Goal: Task Accomplishment & Management: Manage account settings

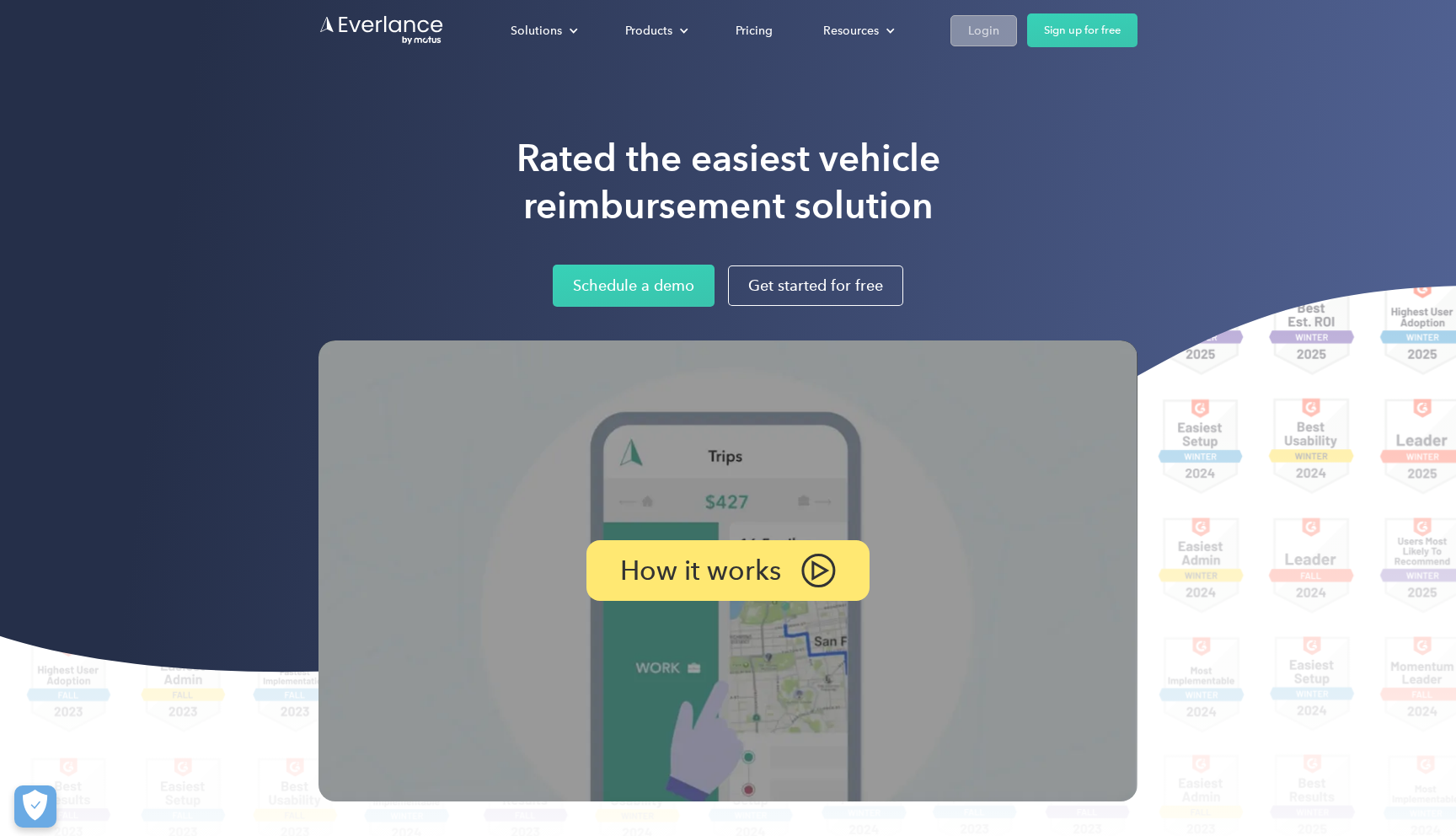
click at [994, 29] on div "Login" at bounding box center [984, 31] width 31 height 22
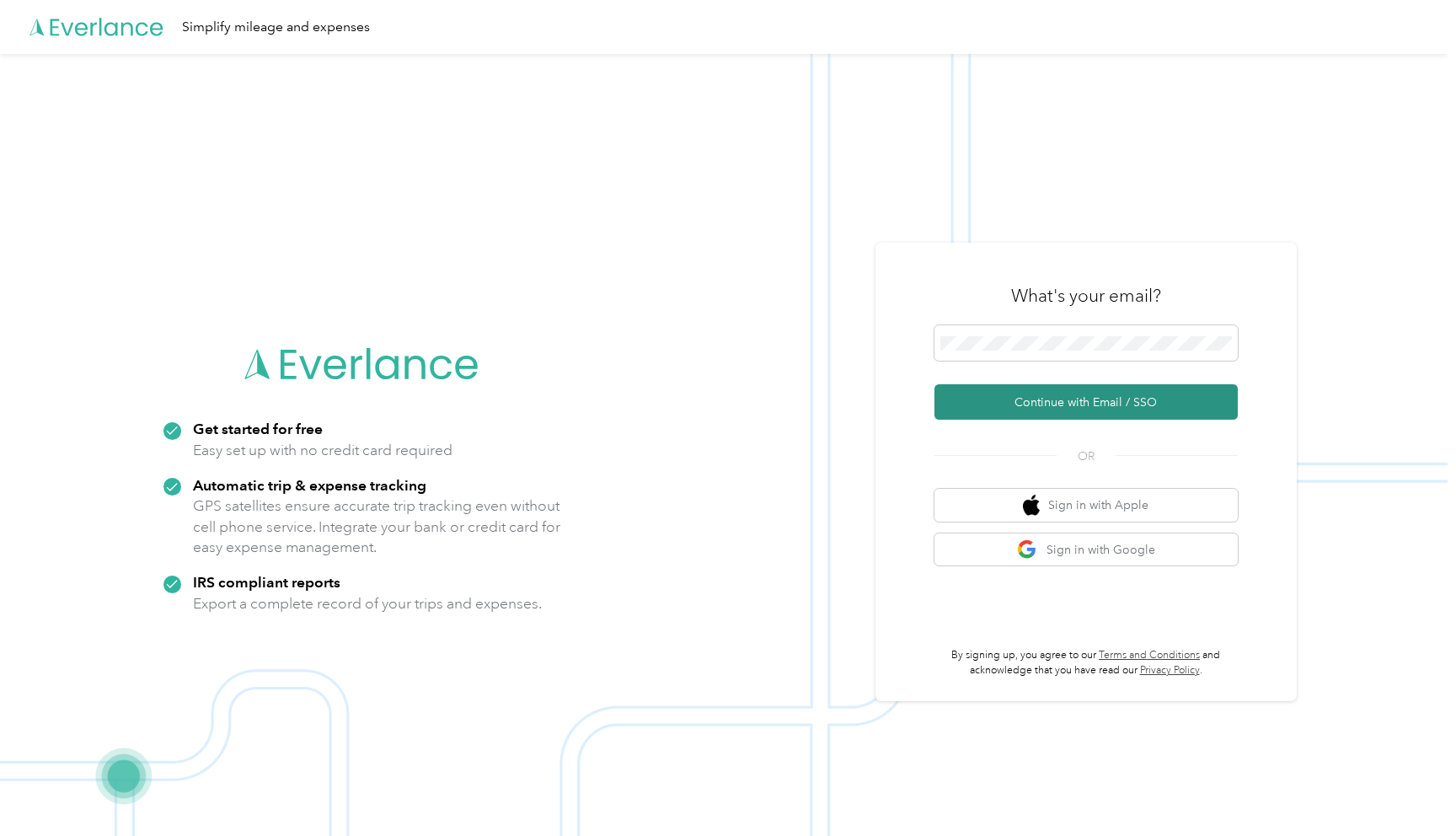
click at [1047, 409] on button "Continue with Email / SSO" at bounding box center [1086, 401] width 303 height 35
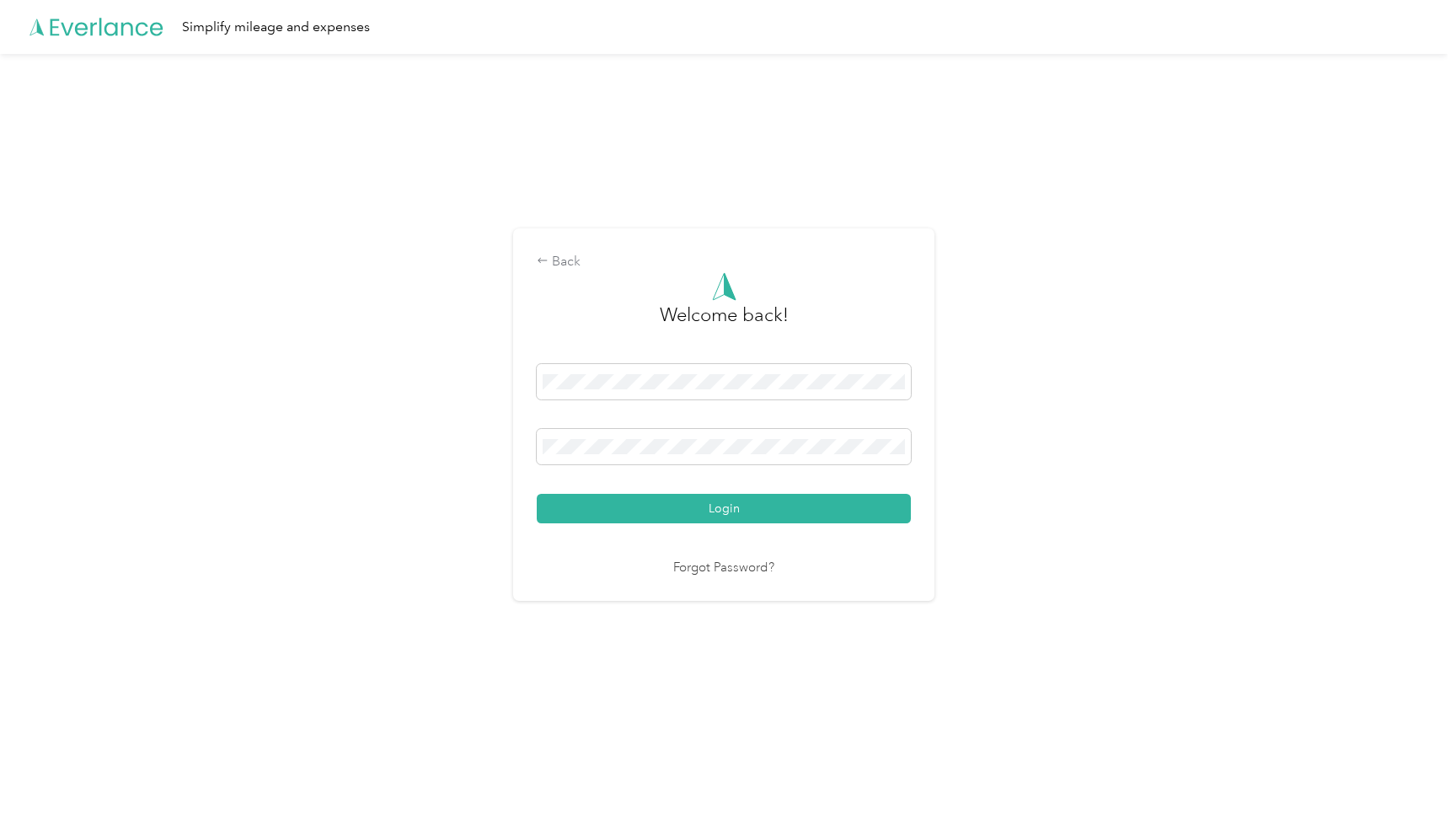
click at [842, 525] on div "Welcome back! Login Forgot Password?" at bounding box center [724, 425] width 374 height 306
click at [842, 506] on button "Login" at bounding box center [724, 508] width 374 height 30
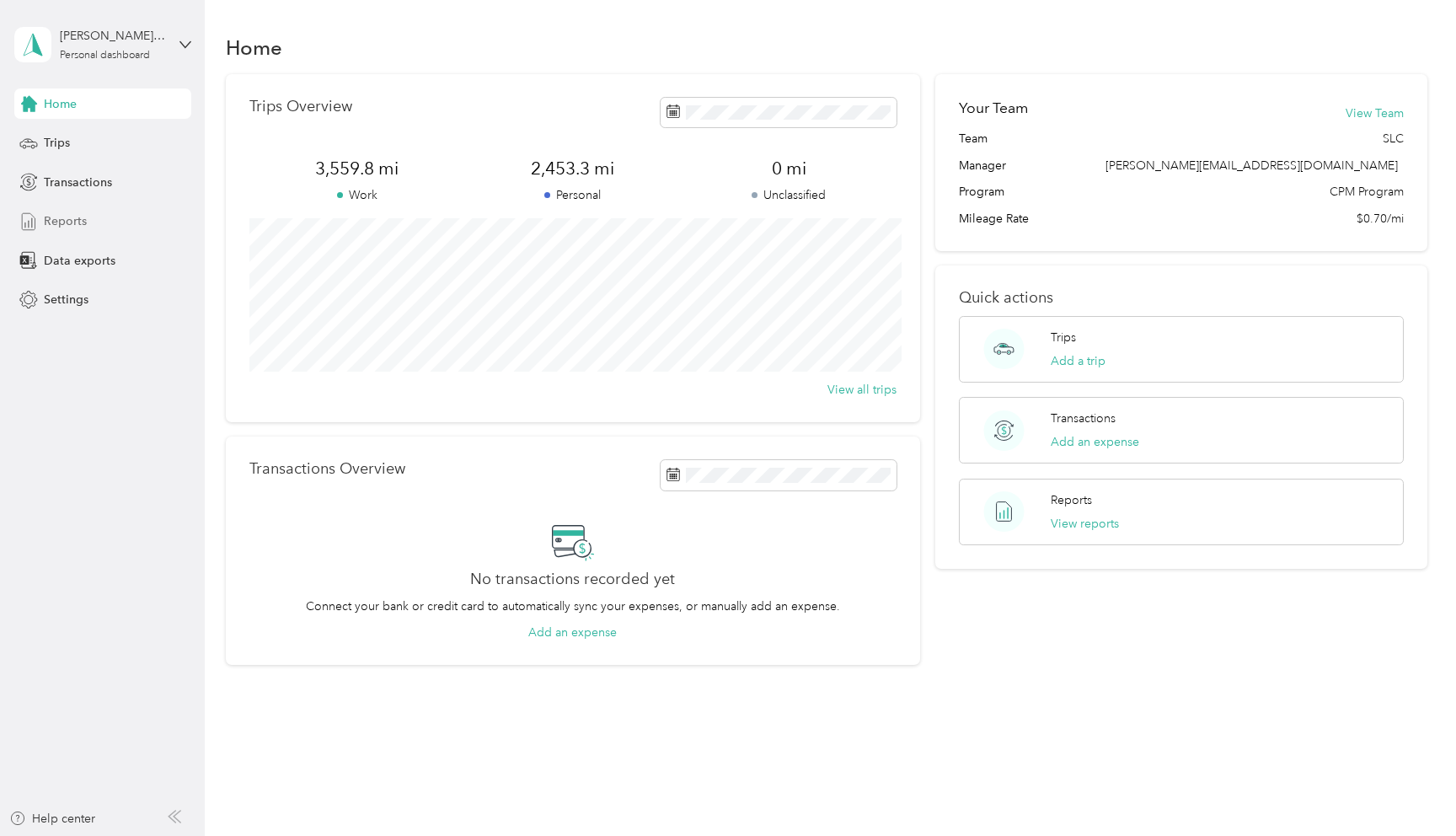
click at [64, 216] on span "Reports" at bounding box center [65, 221] width 43 height 18
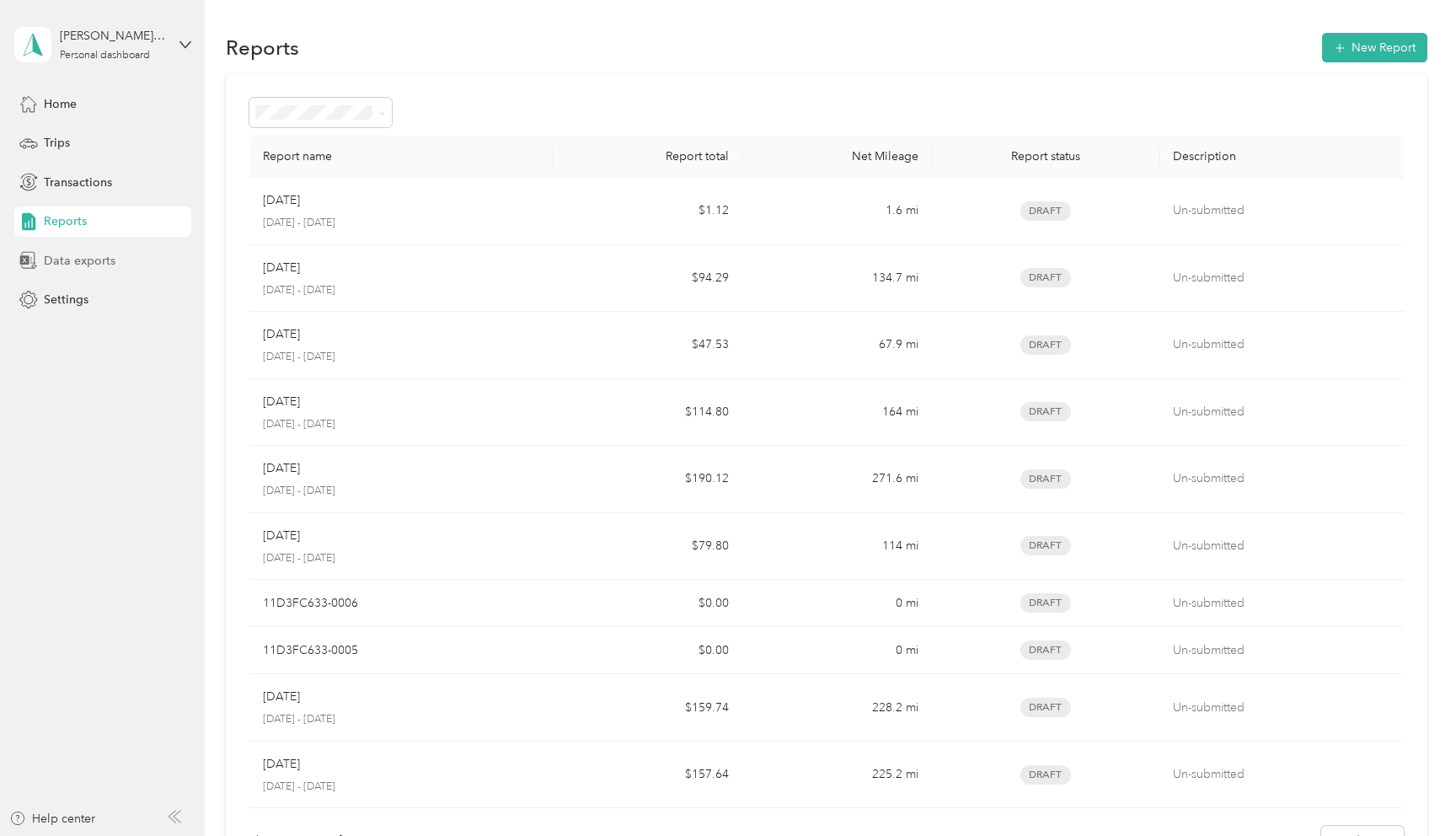
click at [39, 268] on div "Data exports" at bounding box center [102, 261] width 177 height 30
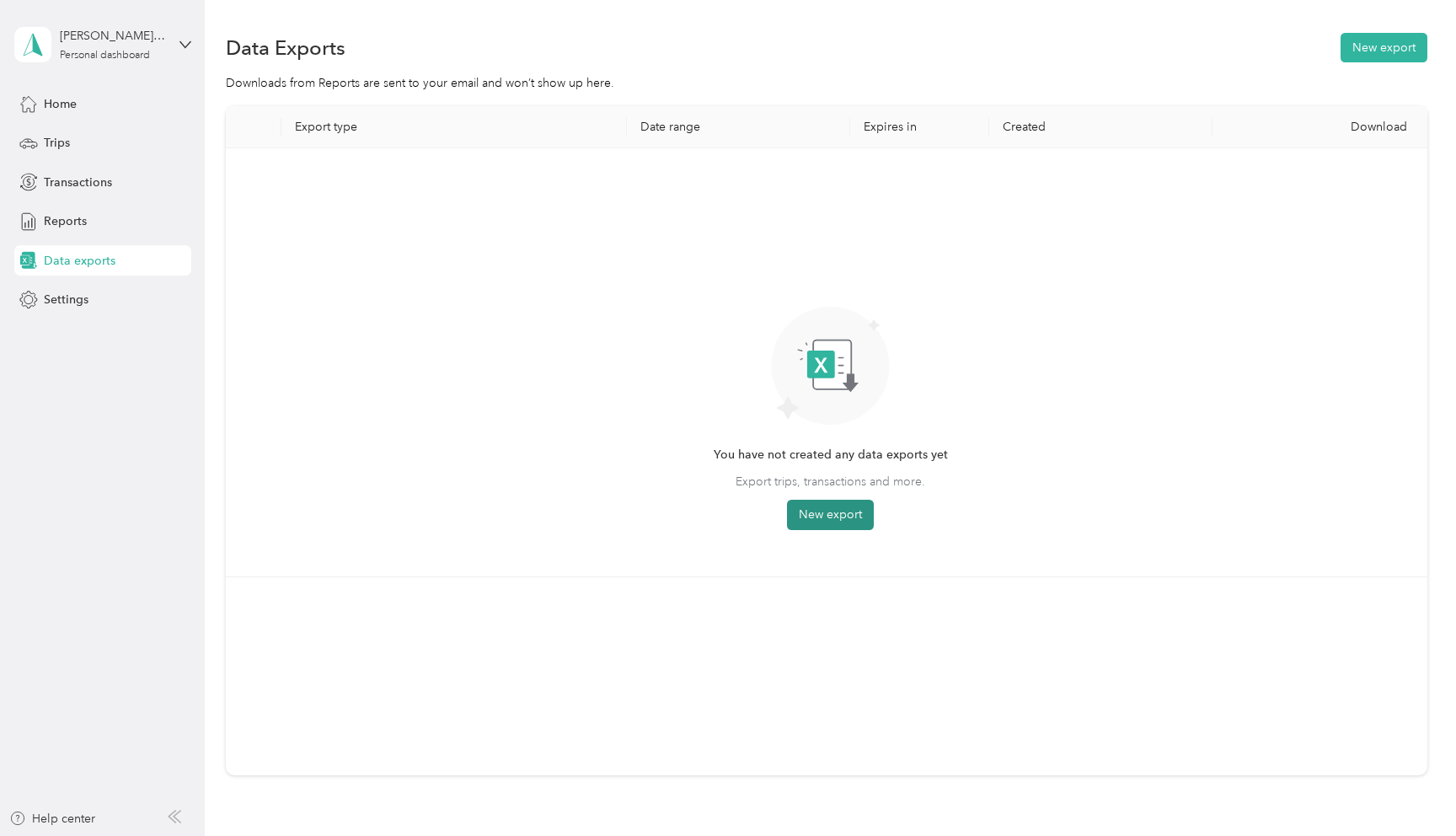
click at [843, 518] on button "New export" at bounding box center [830, 514] width 87 height 30
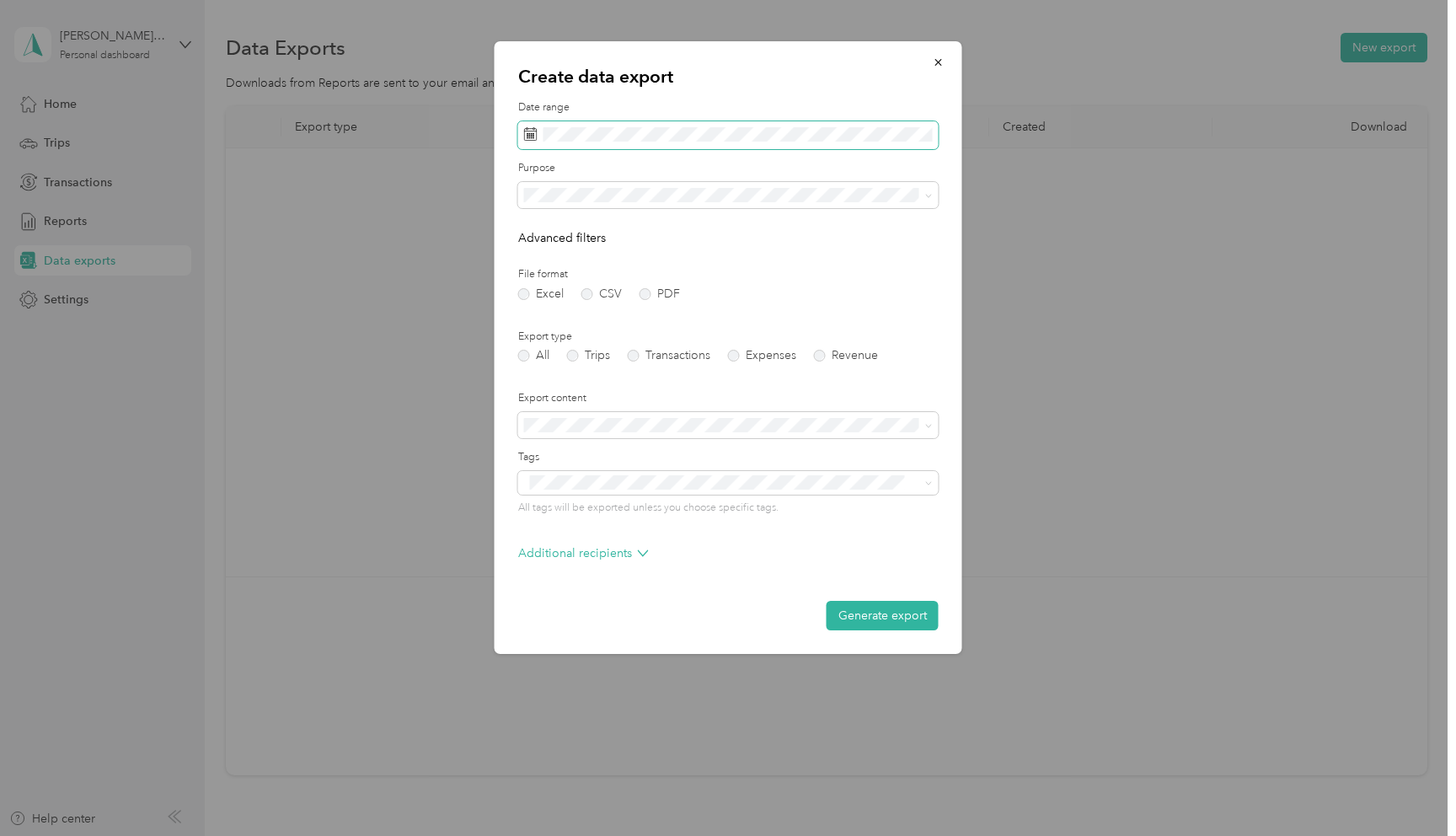
click at [527, 134] on rect at bounding box center [528, 134] width 2 height 2
click at [527, 133] on icon at bounding box center [531, 134] width 13 height 13
click at [544, 108] on label "Date range" at bounding box center [728, 108] width 420 height 15
click at [529, 139] on icon at bounding box center [531, 134] width 13 height 13
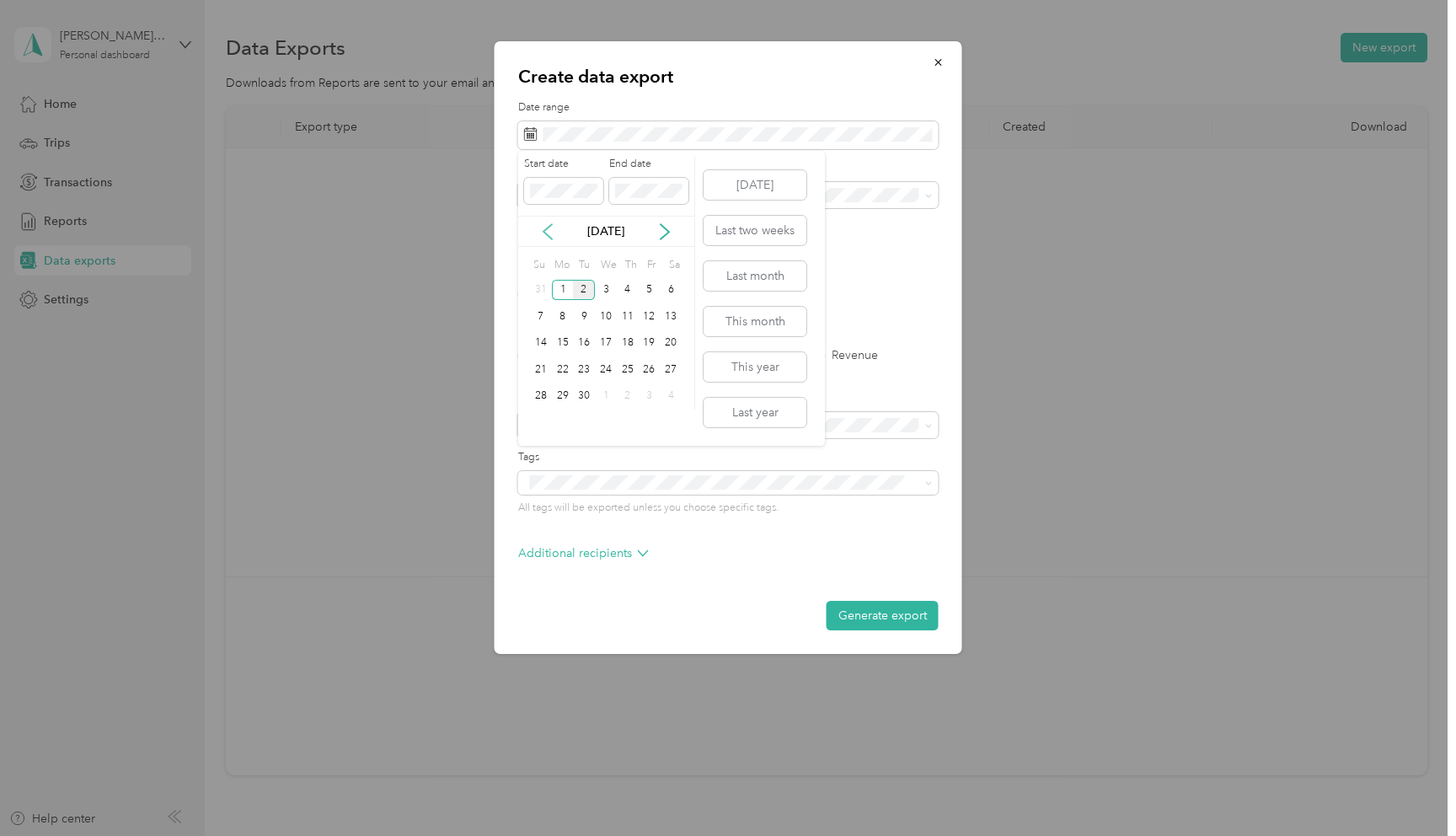
click at [548, 237] on icon at bounding box center [548, 231] width 17 height 17
click at [654, 289] on div "1" at bounding box center [650, 290] width 22 height 22
click at [540, 420] on div "31" at bounding box center [541, 423] width 22 height 22
click at [600, 252] on span "The Stone Collection" at bounding box center [585, 254] width 112 height 14
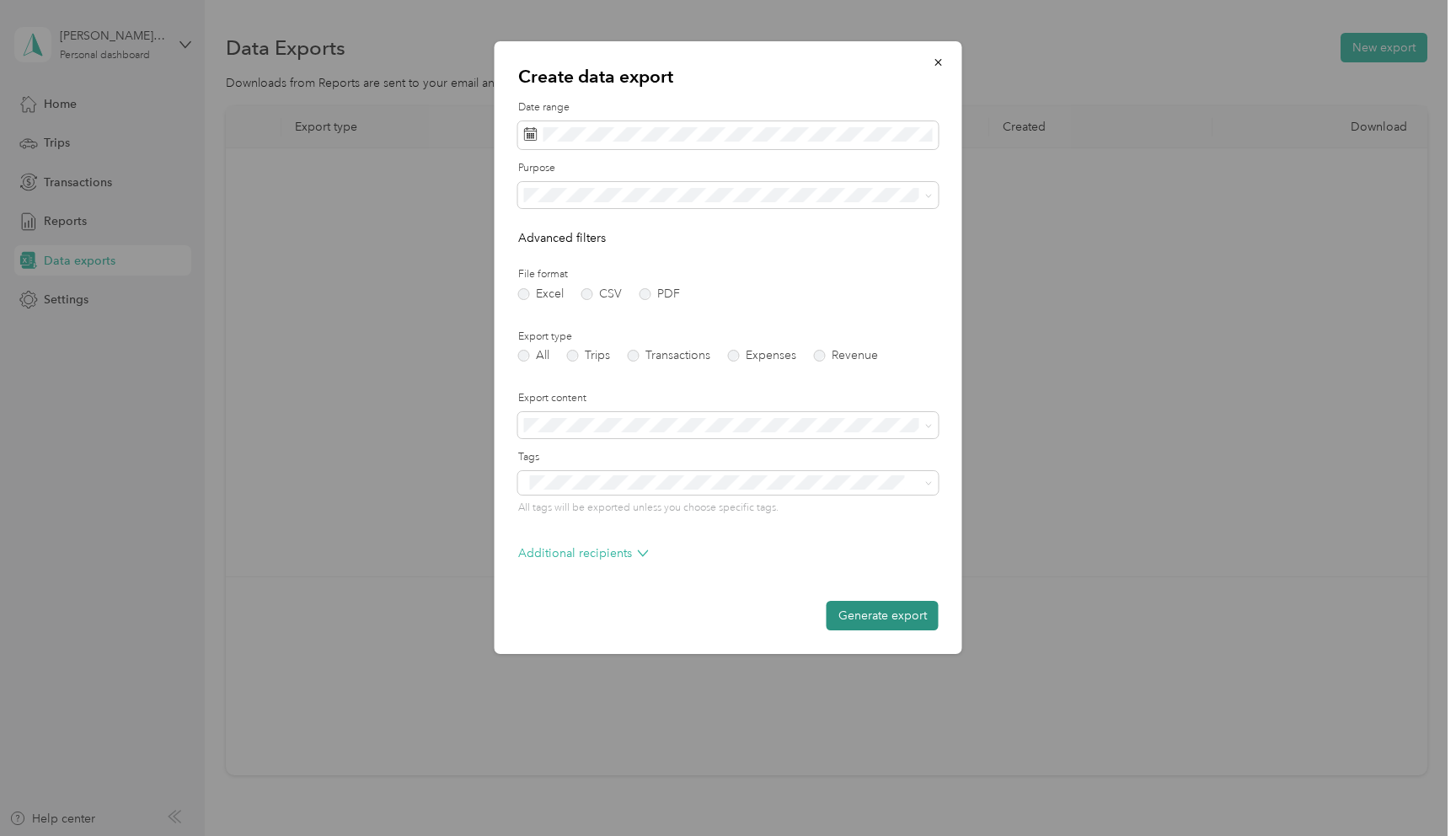
click at [889, 618] on button "Generate export" at bounding box center [882, 615] width 112 height 30
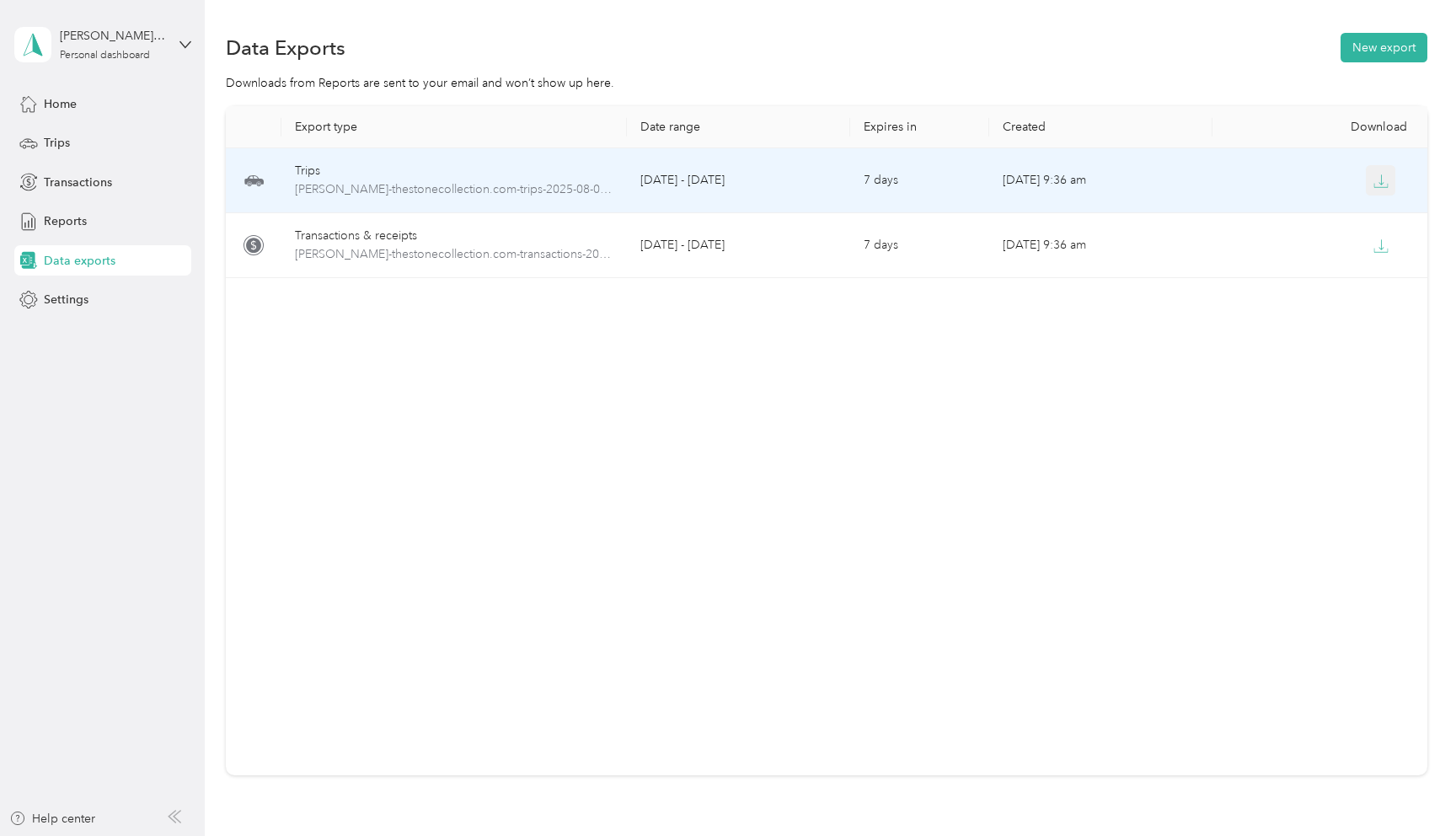
click at [1376, 179] on icon "button" at bounding box center [1381, 181] width 15 height 15
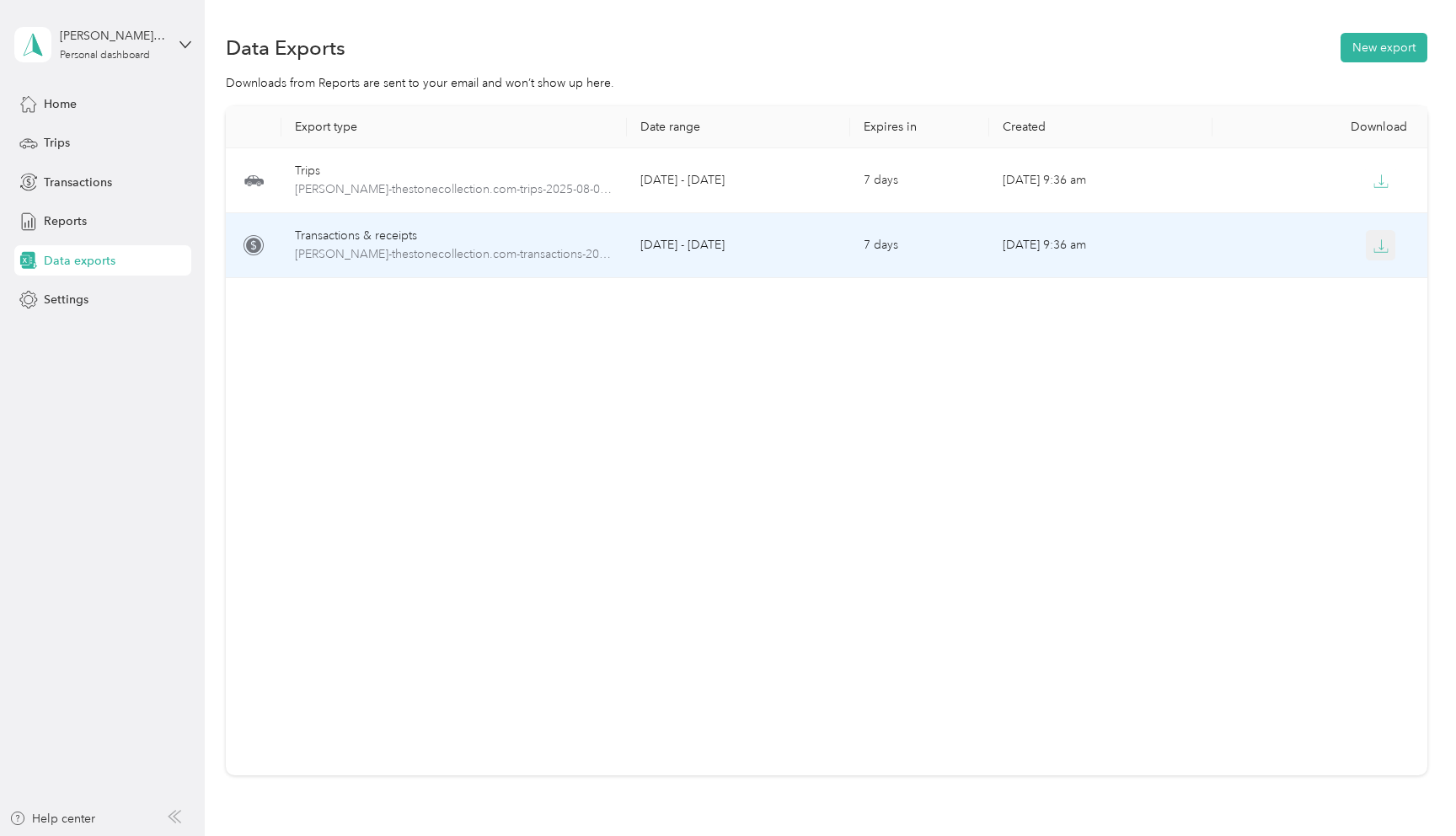
click at [1384, 249] on icon "button" at bounding box center [1381, 246] width 15 height 15
click at [559, 238] on div "Transactions & receipts" at bounding box center [454, 236] width 318 height 19
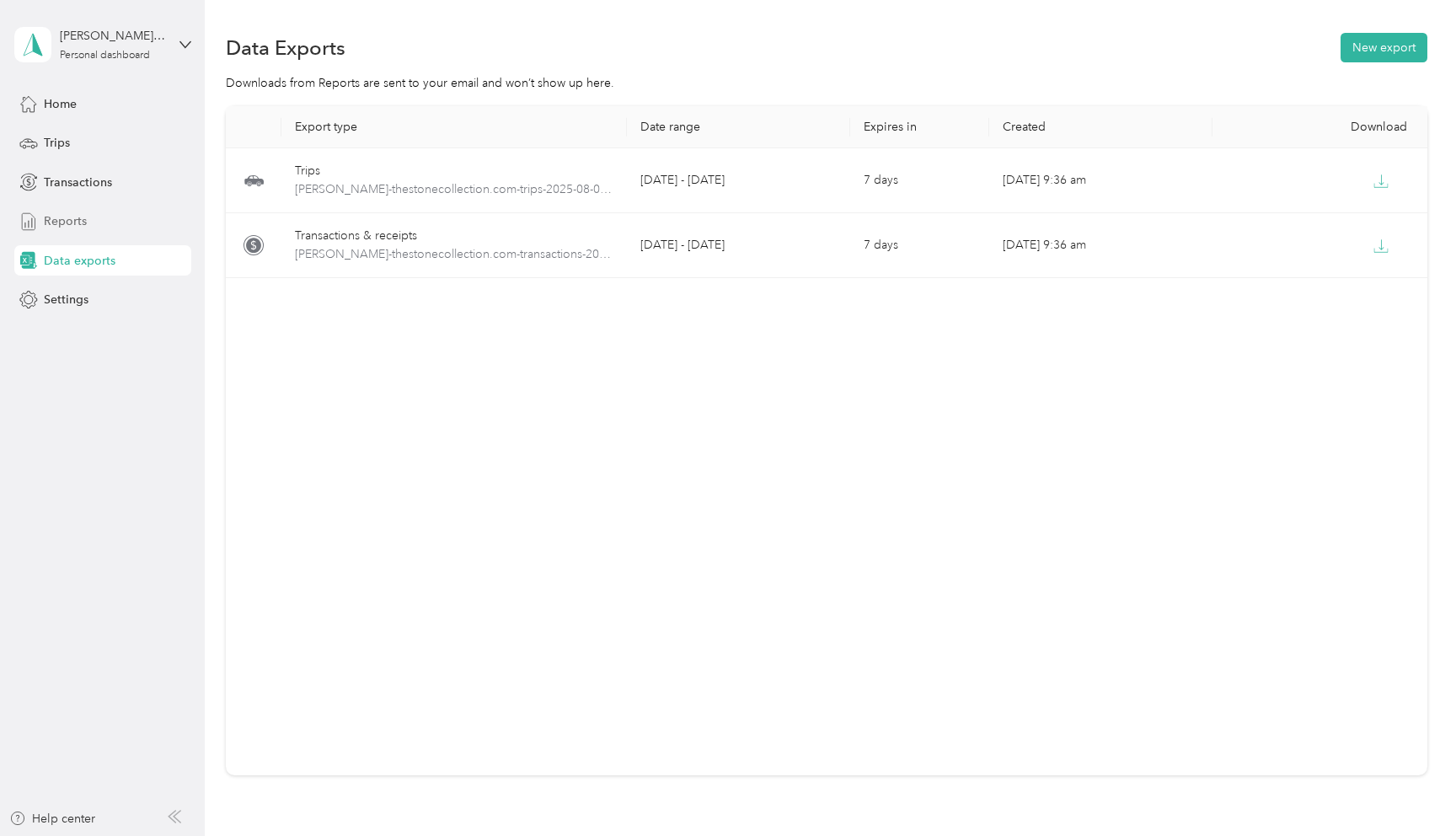
click at [102, 225] on div "Reports" at bounding box center [102, 221] width 177 height 30
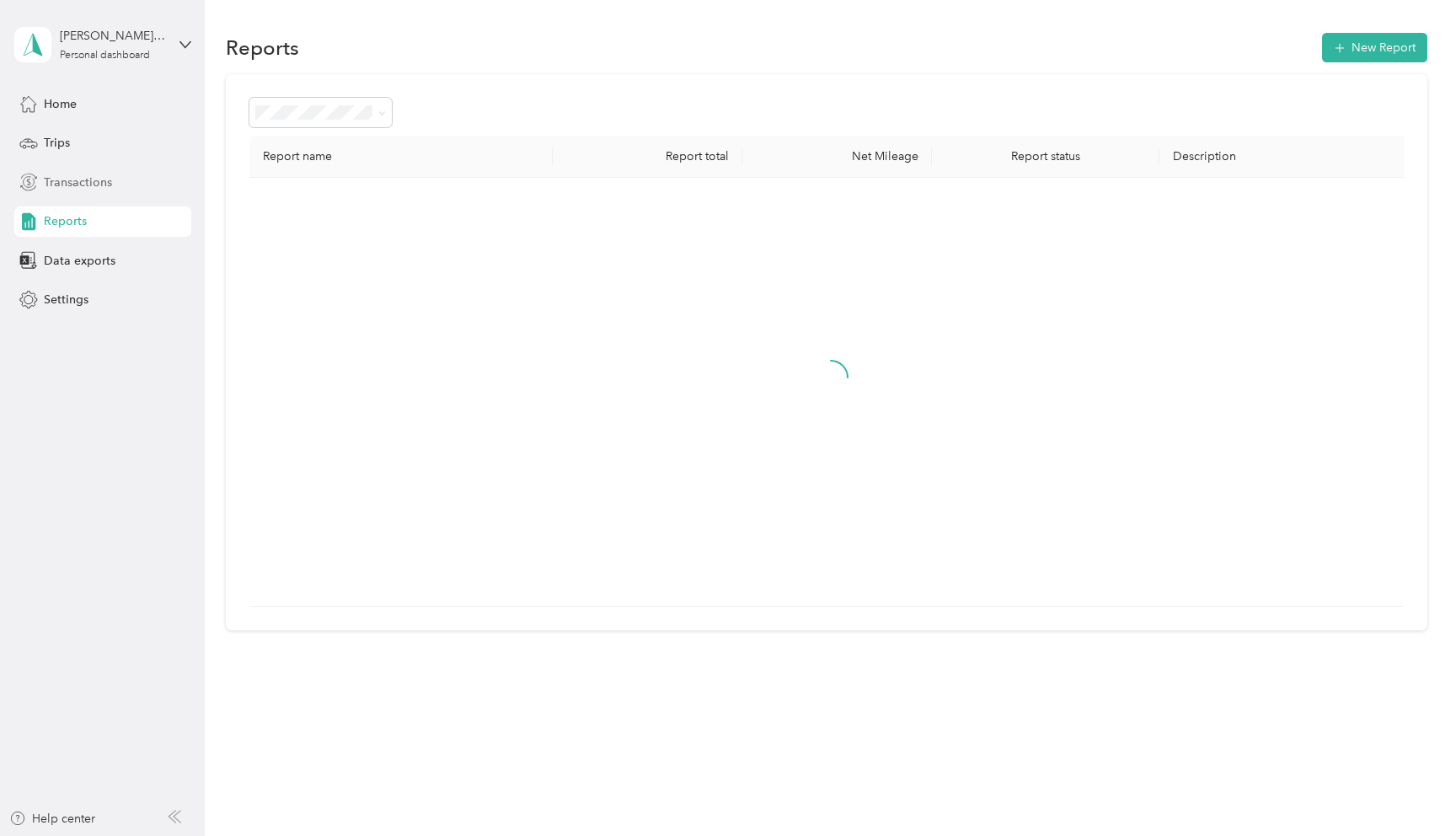
click at [119, 187] on div "Transactions" at bounding box center [102, 182] width 177 height 30
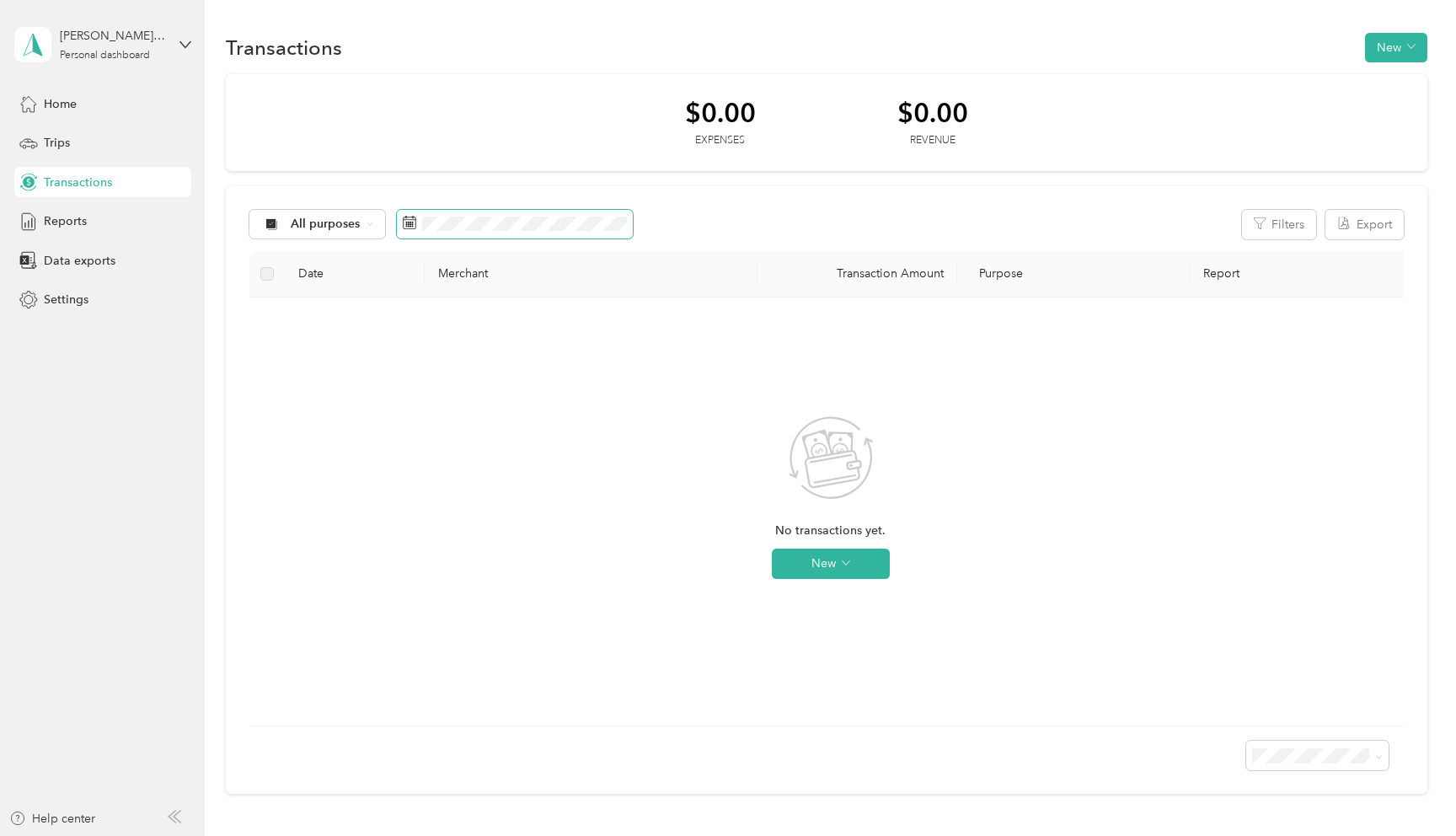
click at [411, 222] on rect at bounding box center [412, 222] width 2 height 2
click at [411, 223] on rect at bounding box center [412, 222] width 2 height 2
click at [412, 222] on rect at bounding box center [413, 222] width 2 height 2
click at [408, 220] on icon at bounding box center [409, 222] width 13 height 13
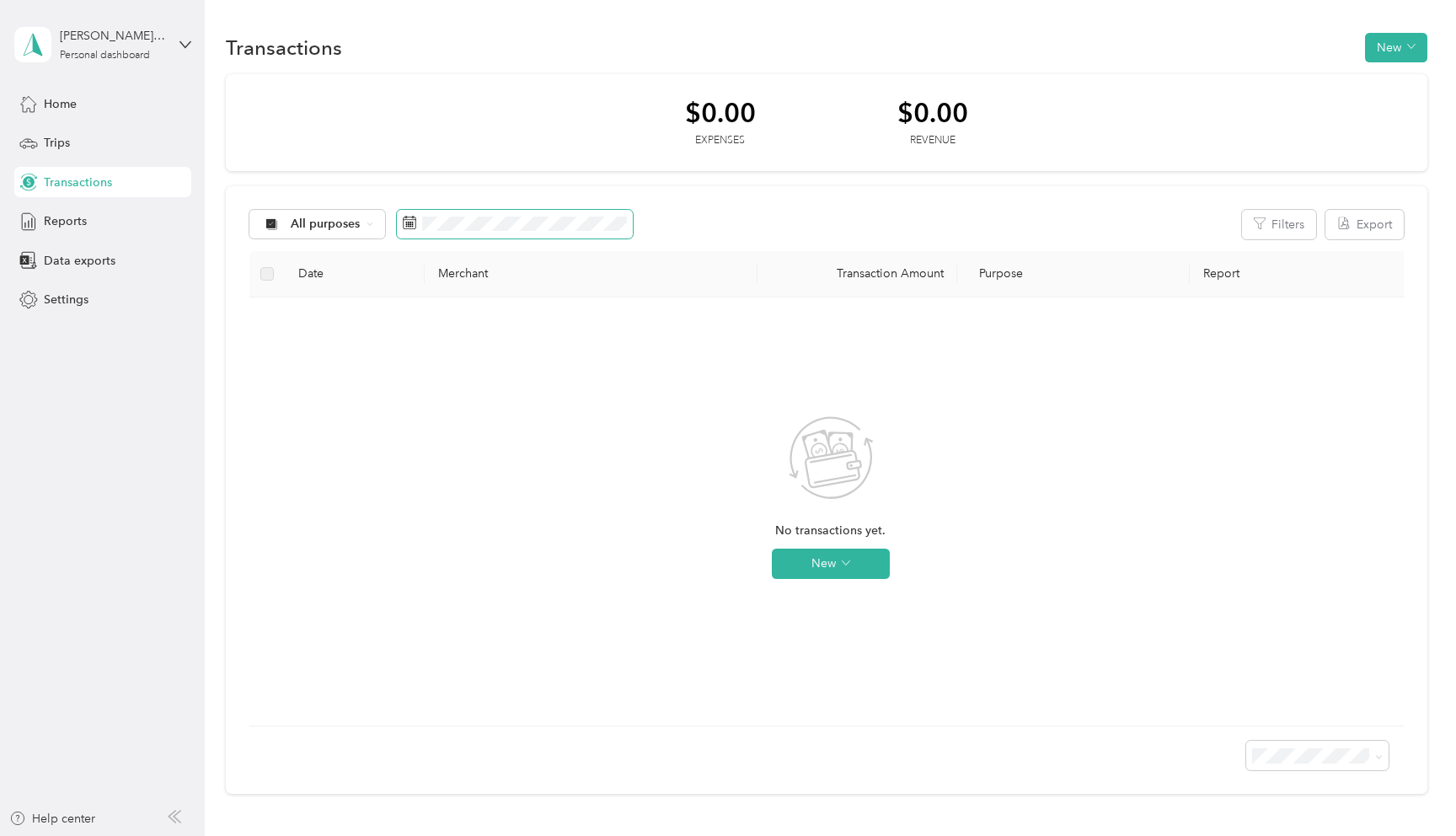
click at [408, 220] on icon at bounding box center [409, 222] width 13 height 13
click at [353, 223] on span "All purposes" at bounding box center [325, 223] width 70 height 12
click at [339, 315] on li "The Stone Collection" at bounding box center [334, 314] width 170 height 30
click at [455, 220] on icon at bounding box center [456, 222] width 13 height 13
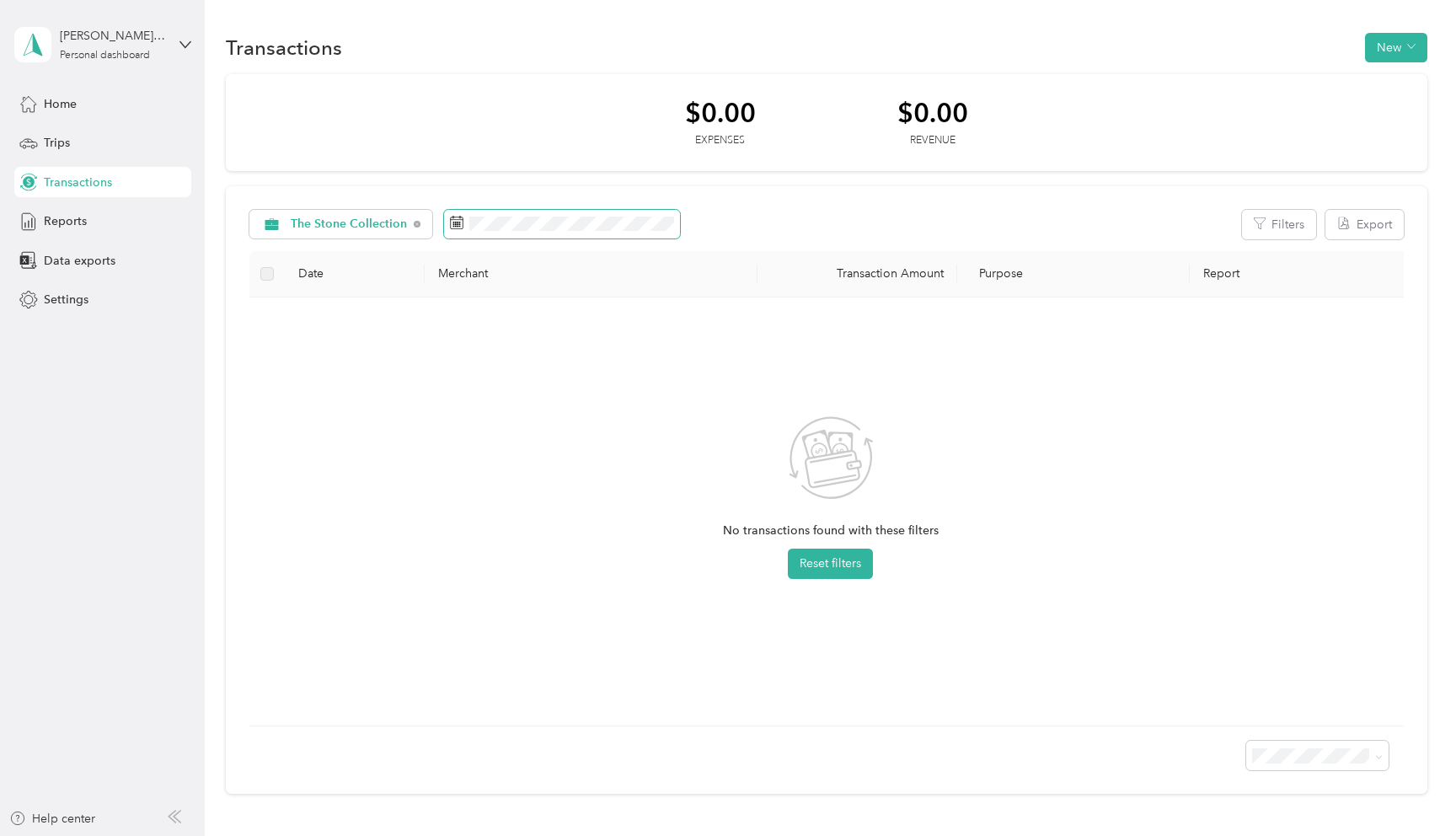
click at [455, 220] on icon at bounding box center [456, 222] width 13 height 13
click at [457, 222] on rect at bounding box center [458, 222] width 2 height 2
click at [93, 143] on div "Trips" at bounding box center [102, 143] width 177 height 30
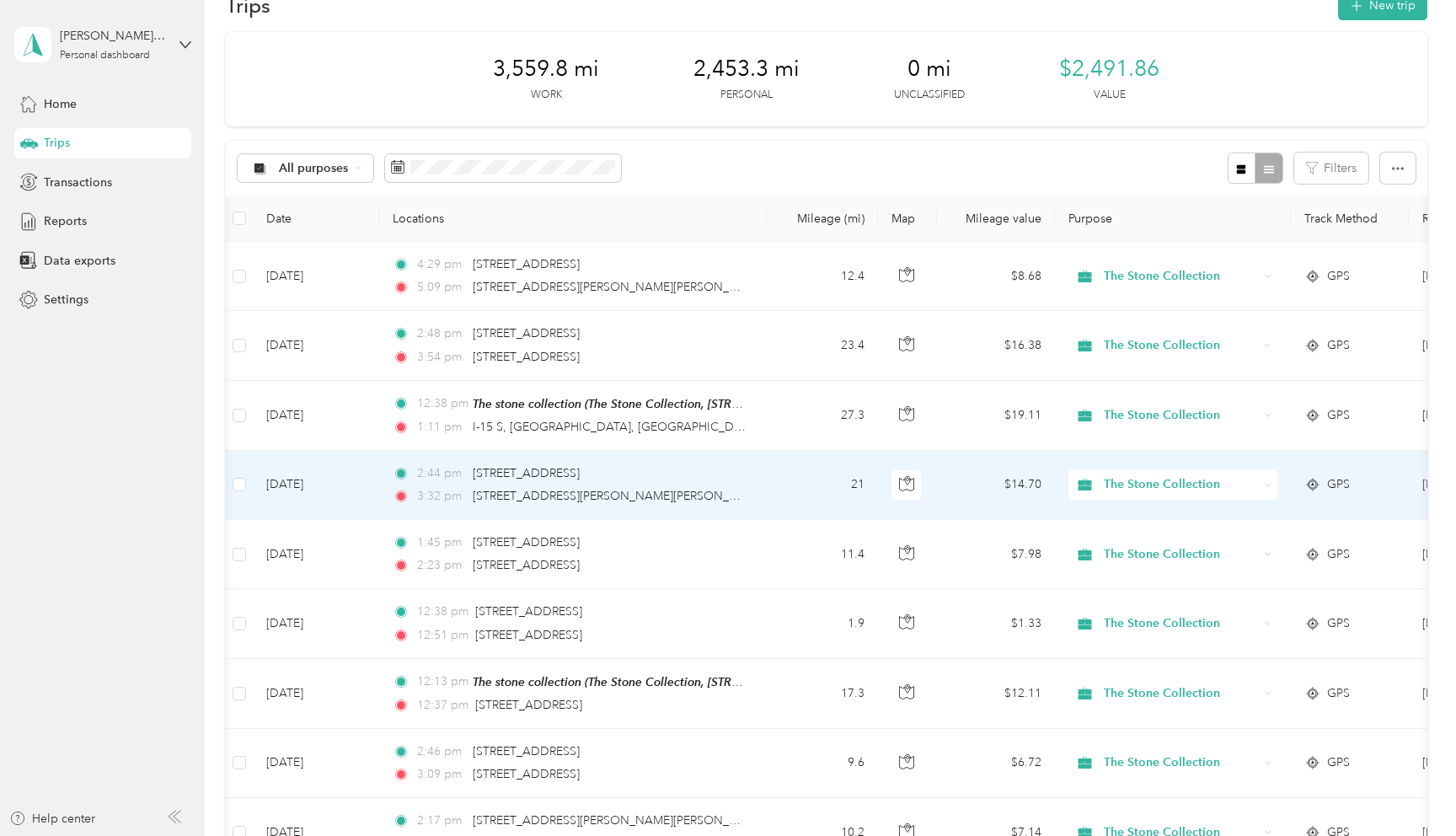
scroll to position [0, 2]
